Goal: Information Seeking & Learning: Learn about a topic

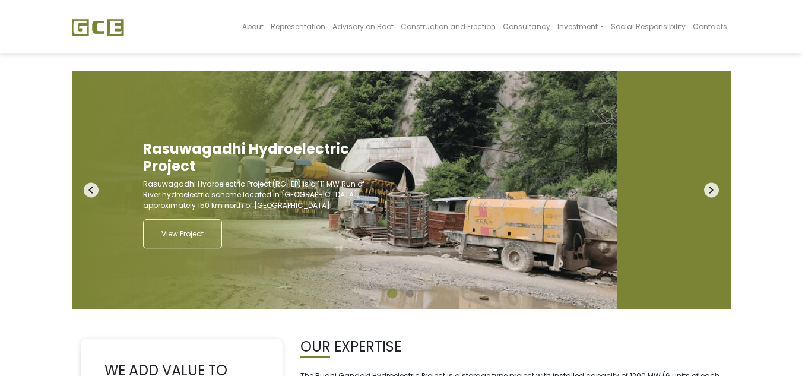
click at [712, 185] on icon "navigate_next" at bounding box center [711, 190] width 15 height 15
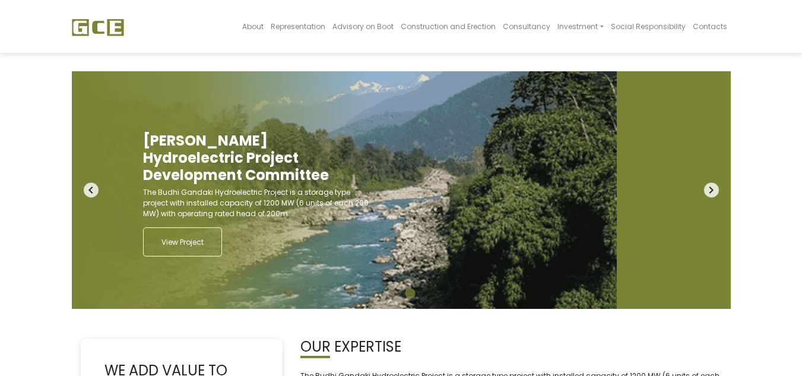
click at [712, 185] on icon "navigate_next" at bounding box center [711, 190] width 15 height 15
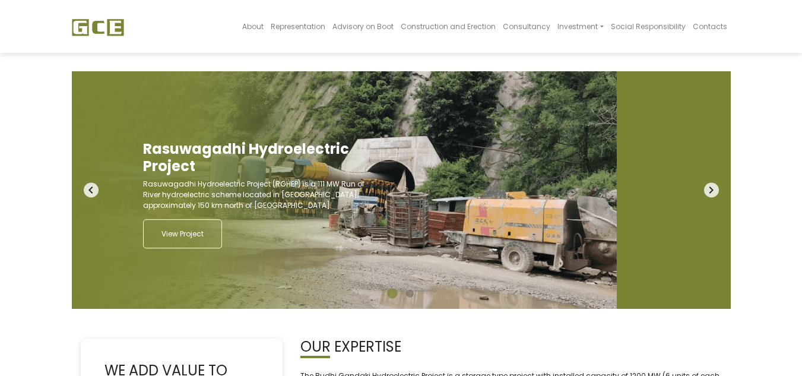
click at [712, 185] on icon "navigate_next" at bounding box center [711, 190] width 15 height 15
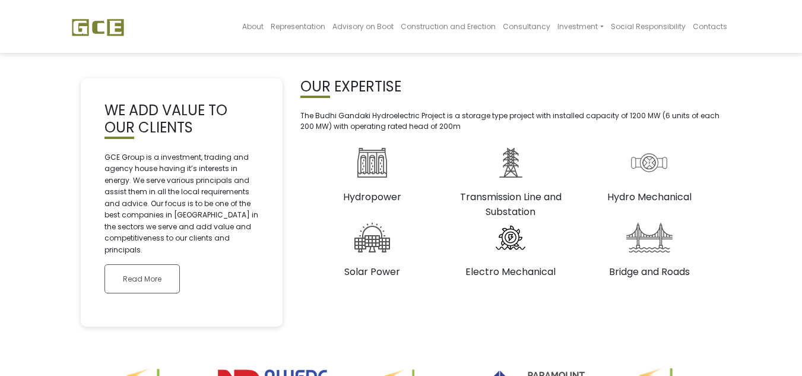
scroll to position [274, 0]
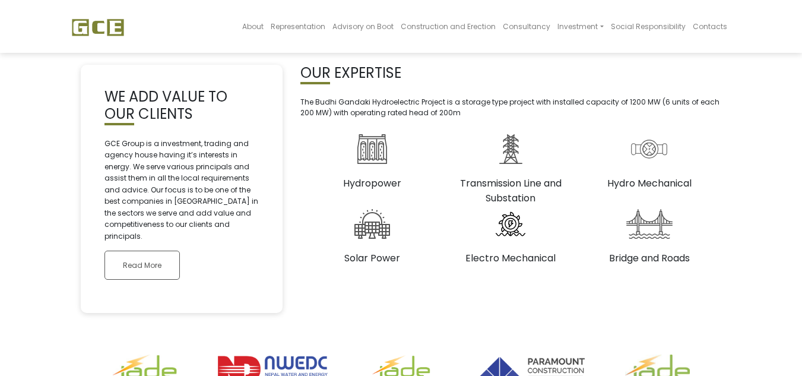
click at [340, 101] on p "The Budhi Gandaki Hydroelectric Project is a storage type project with installe…" at bounding box center [510, 107] width 421 height 21
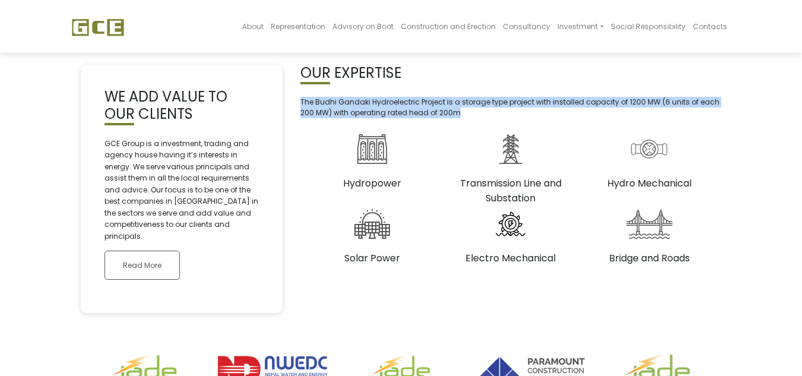
click at [340, 101] on p "The Budhi Gandaki Hydroelectric Project is a storage type project with installe…" at bounding box center [510, 107] width 421 height 21
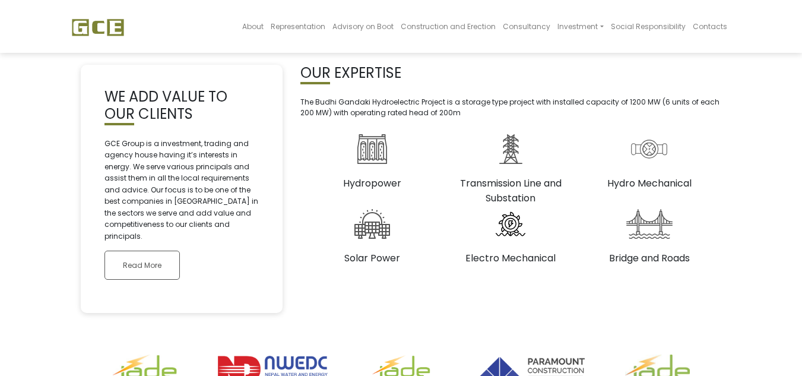
click at [0, 188] on body "About Representation Advisory on Boot Construction and Erection Consultancy Inv…" at bounding box center [401, 113] width 802 height 733
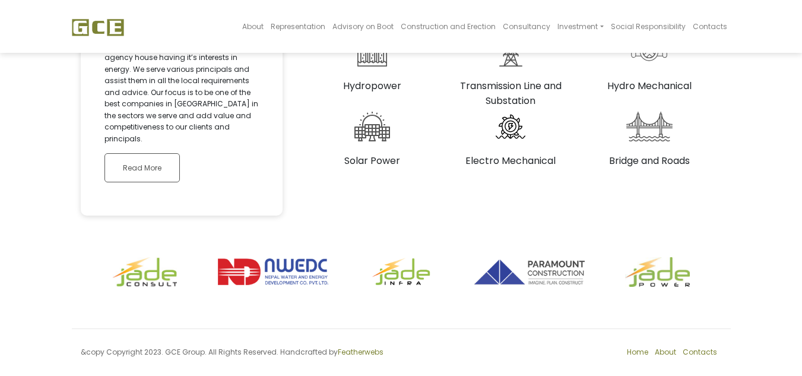
scroll to position [0, 0]
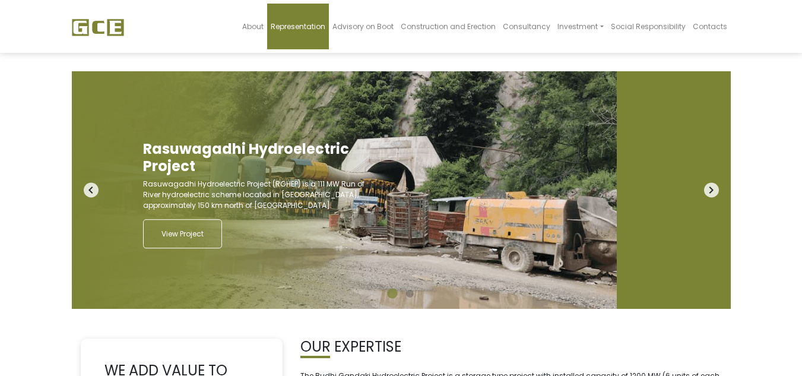
click at [303, 27] on span "Representation" at bounding box center [298, 26] width 55 height 10
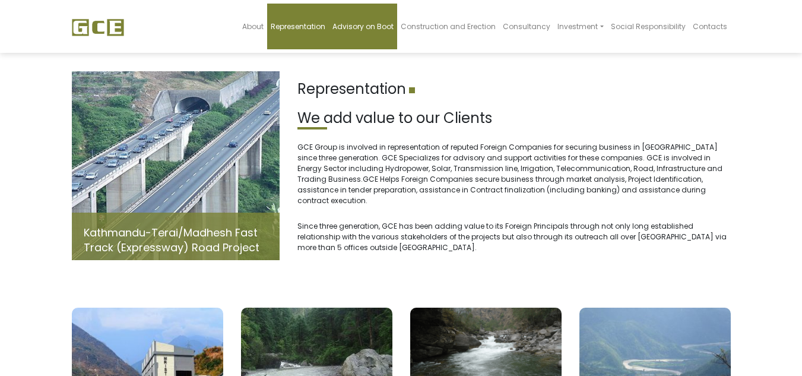
click at [383, 31] on link "Advisory on Boot" at bounding box center [363, 27] width 68 height 46
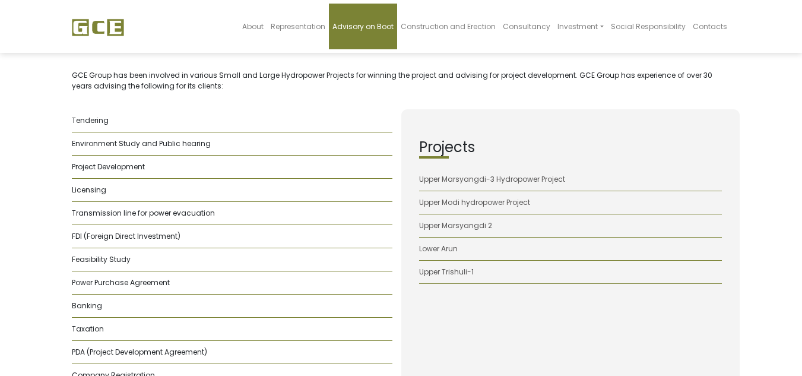
scroll to position [296, 0]
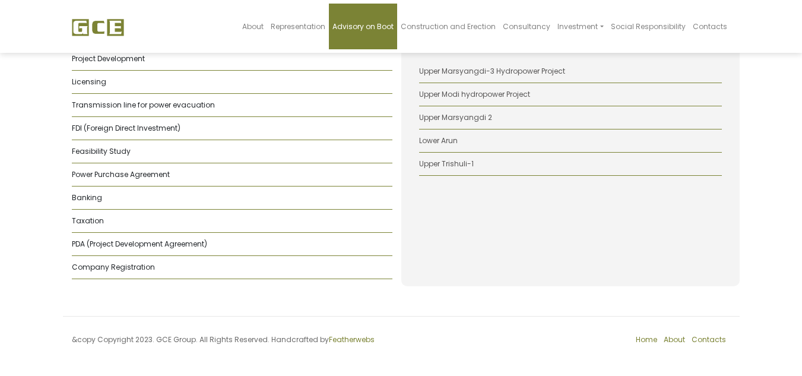
click at [80, 195] on li "Banking" at bounding box center [232, 197] width 321 height 23
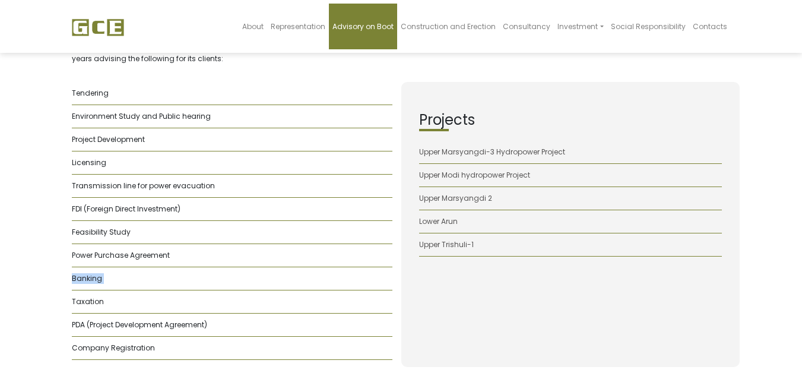
scroll to position [216, 0]
click at [0, 191] on body "About Representation Advisory on Boot Construction and Erection Consultancy Inv…" at bounding box center [401, 127] width 802 height 645
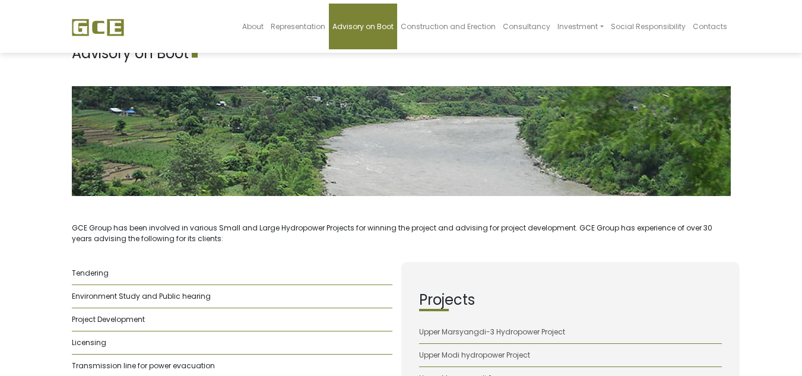
scroll to position [34, 0]
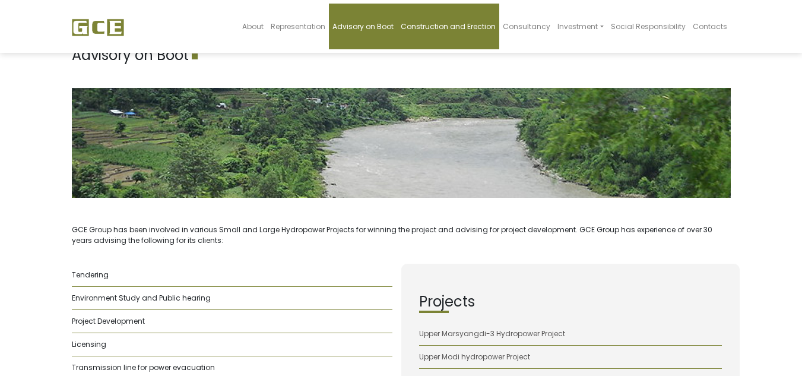
click at [453, 27] on span "Construction and Erection" at bounding box center [448, 26] width 95 height 10
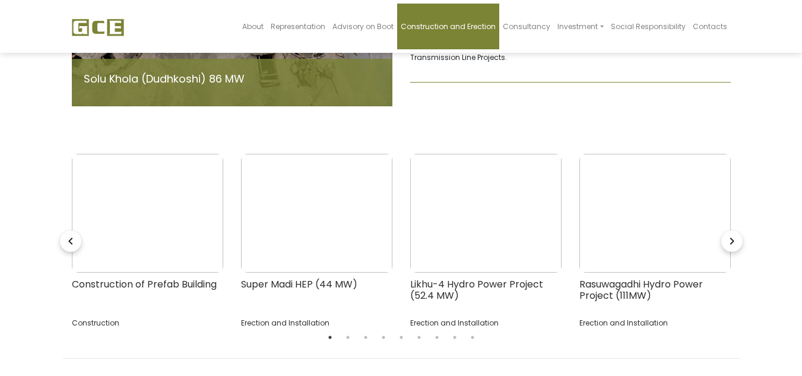
scroll to position [256, 0]
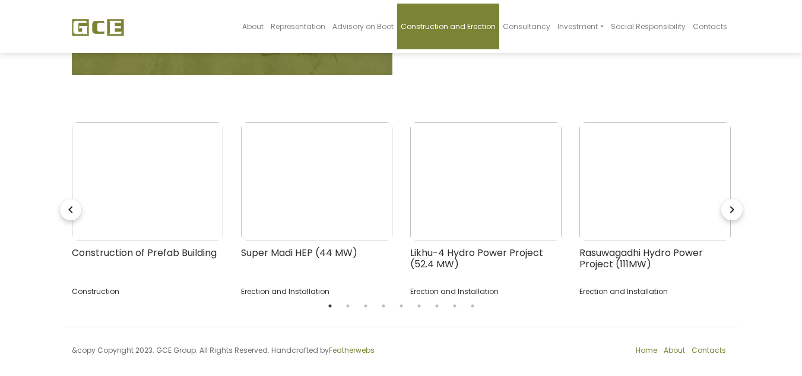
click at [729, 199] on icon "navigate_next" at bounding box center [731, 209] width 21 height 21
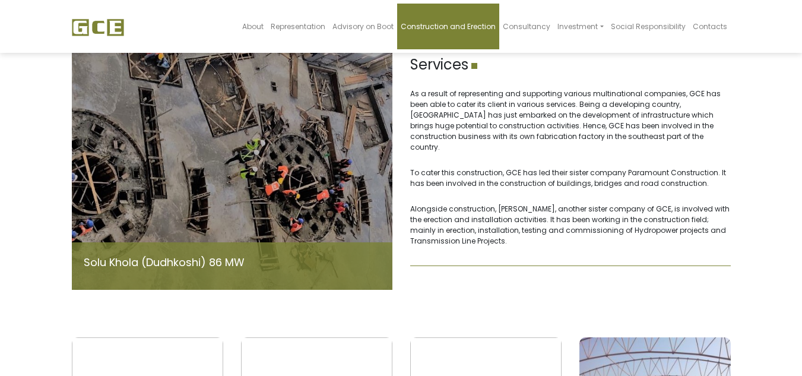
scroll to position [0, 0]
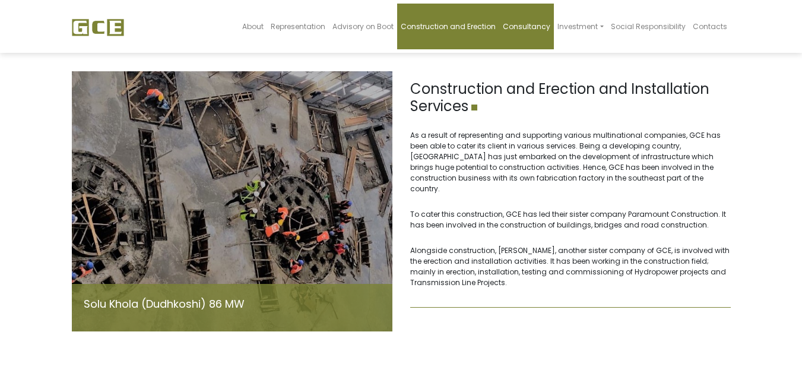
click at [538, 30] on span "Consultancy" at bounding box center [526, 26] width 47 height 10
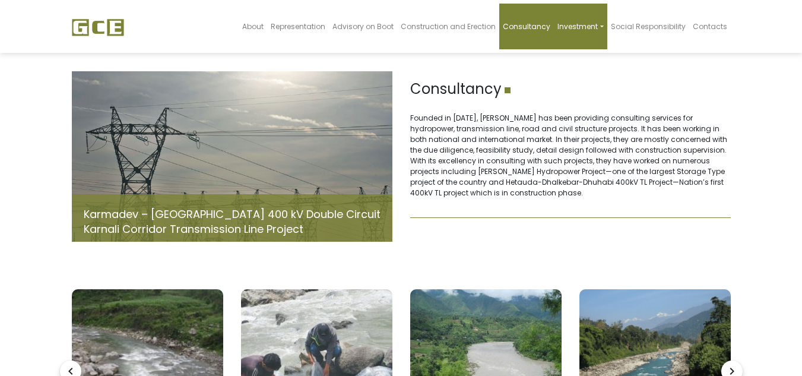
click at [592, 28] on span "Investment" at bounding box center [577, 26] width 40 height 10
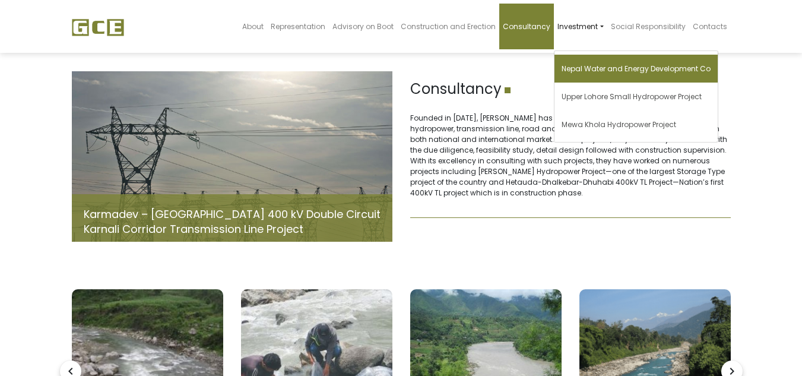
click at [667, 68] on span "Nepal Water and Energy Development Co" at bounding box center [636, 69] width 149 height 10
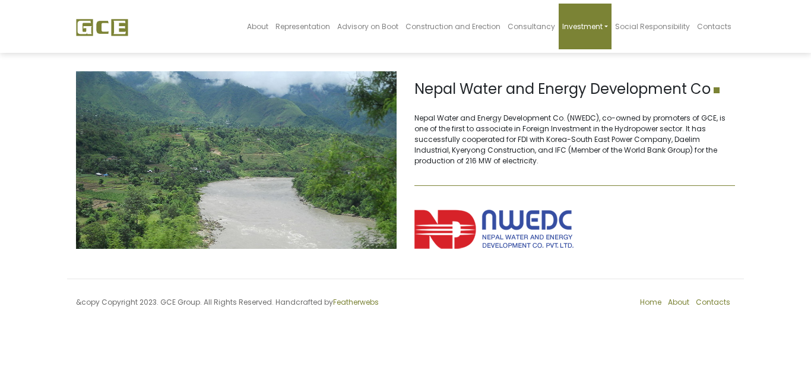
click at [598, 23] on span "Investment" at bounding box center [582, 26] width 40 height 10
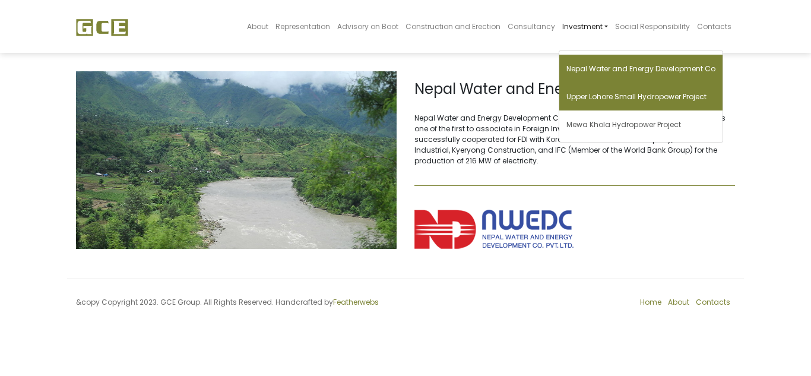
click at [645, 93] on span "Upper Lohore Small Hydropower Project" at bounding box center [636, 96] width 140 height 10
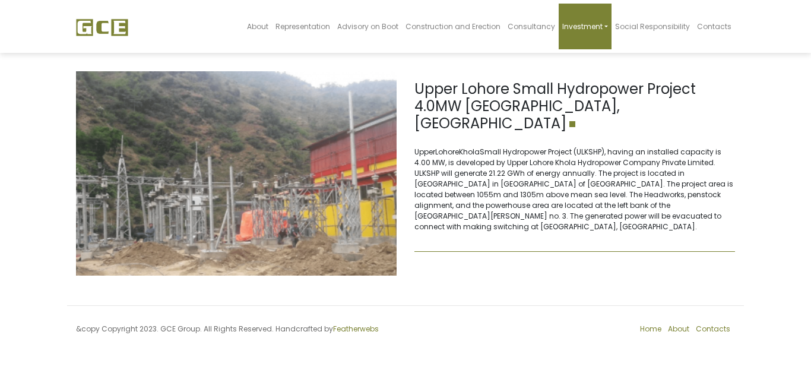
click at [589, 25] on span "Investment" at bounding box center [582, 26] width 40 height 10
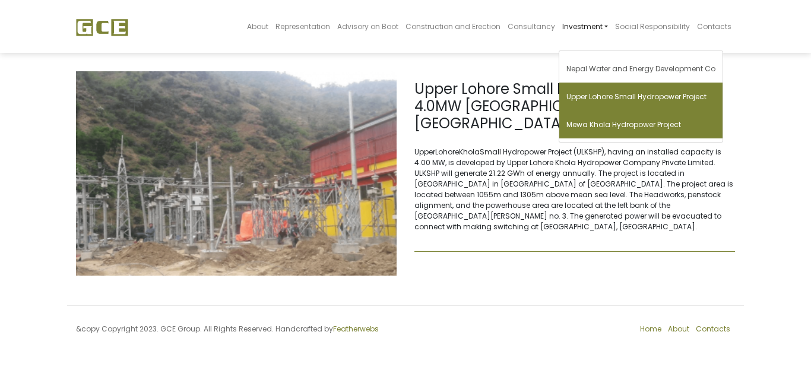
click at [629, 125] on span "Mewa Khola Hydropower Project" at bounding box center [623, 124] width 115 height 10
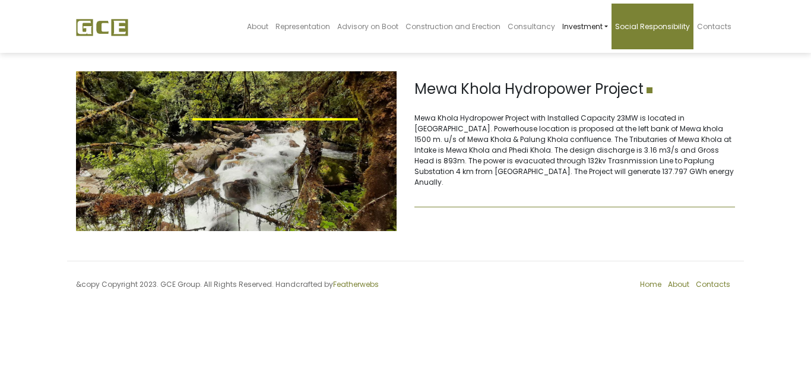
click at [673, 33] on link "Social Responsibility" at bounding box center [652, 27] width 82 height 46
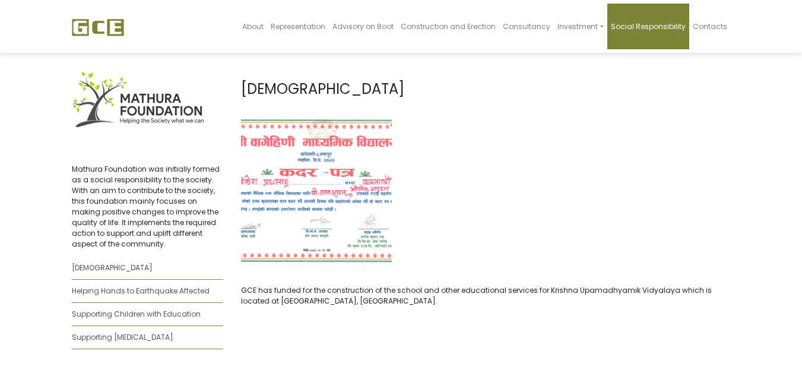
click at [84, 20] on img at bounding box center [98, 27] width 52 height 18
